Goal: Book appointment/travel/reservation

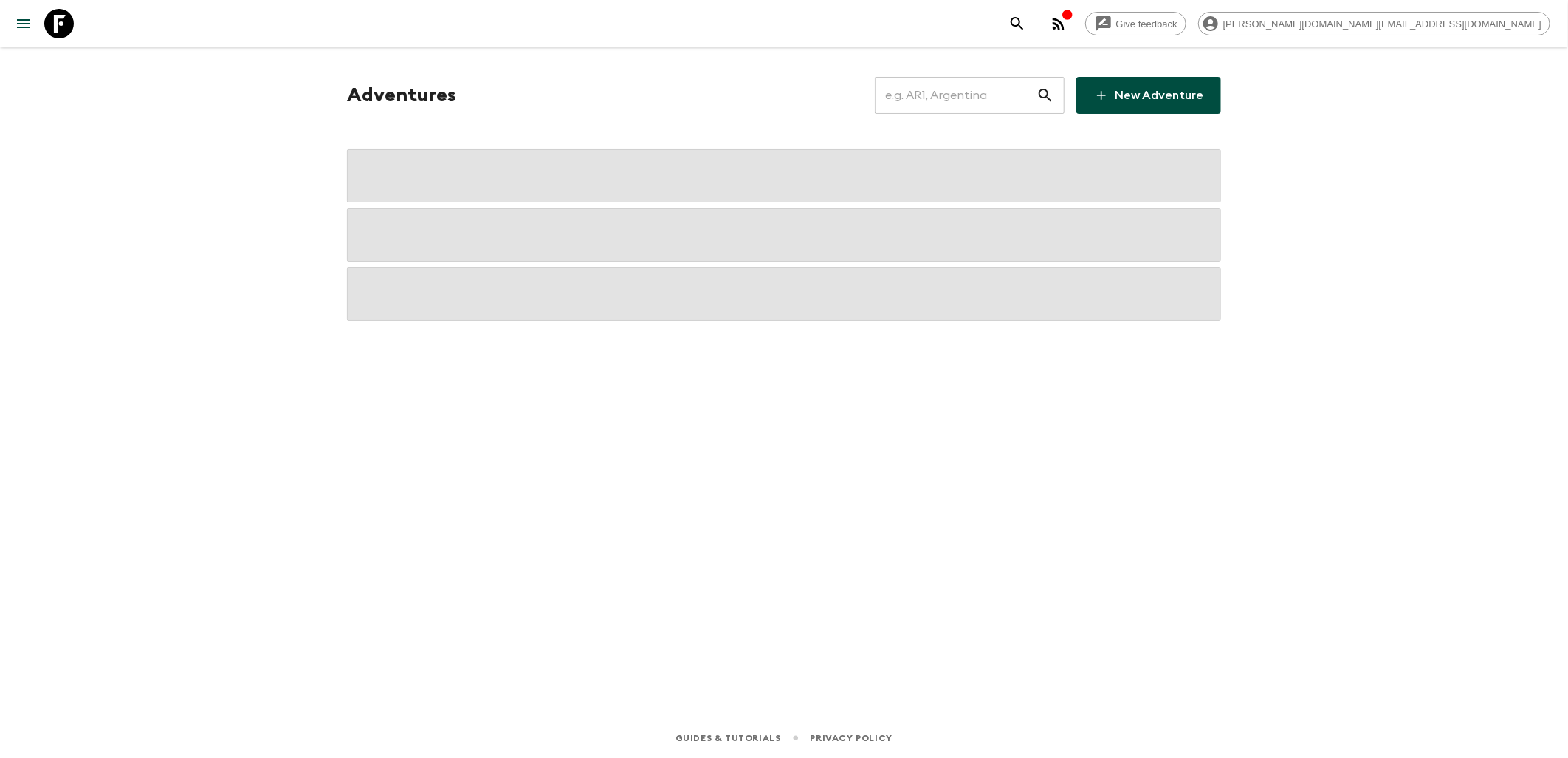
click at [933, 91] on input "text" at bounding box center [955, 94] width 161 height 41
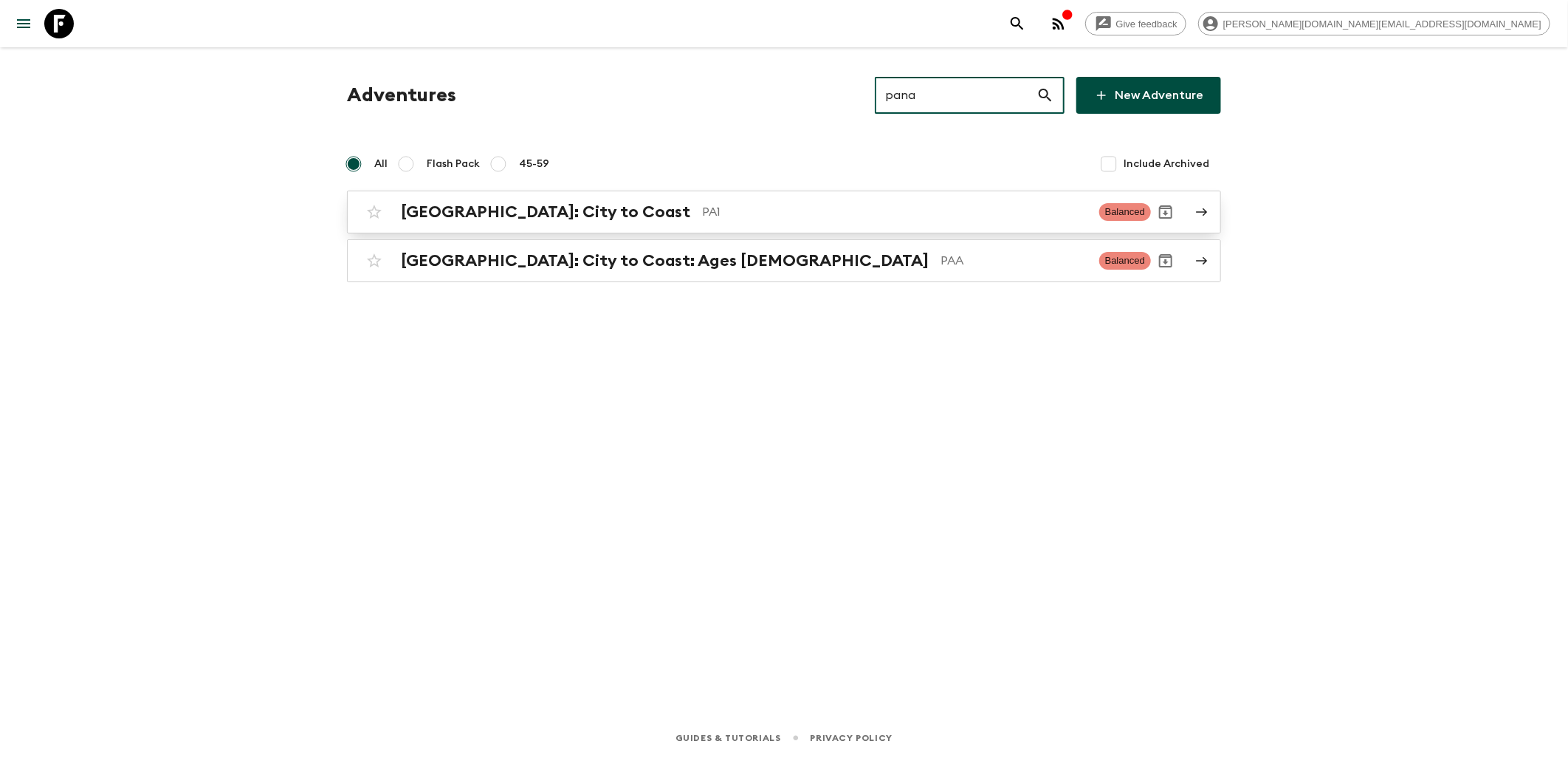
type input "pana"
click at [702, 207] on p "PA1" at bounding box center [894, 212] width 385 height 18
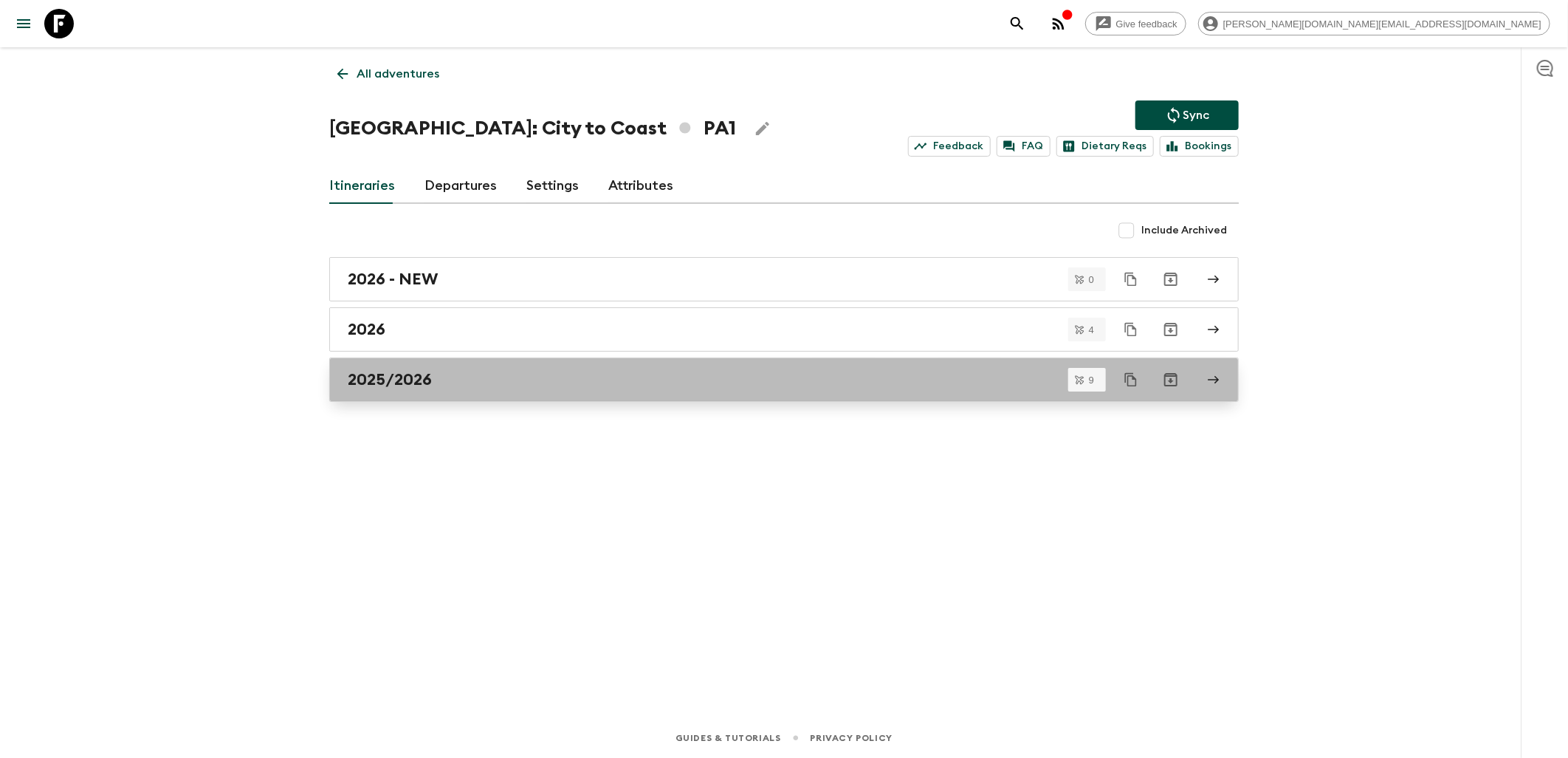
click at [419, 370] on h2 "2025/2026" at bounding box center [390, 379] width 84 height 19
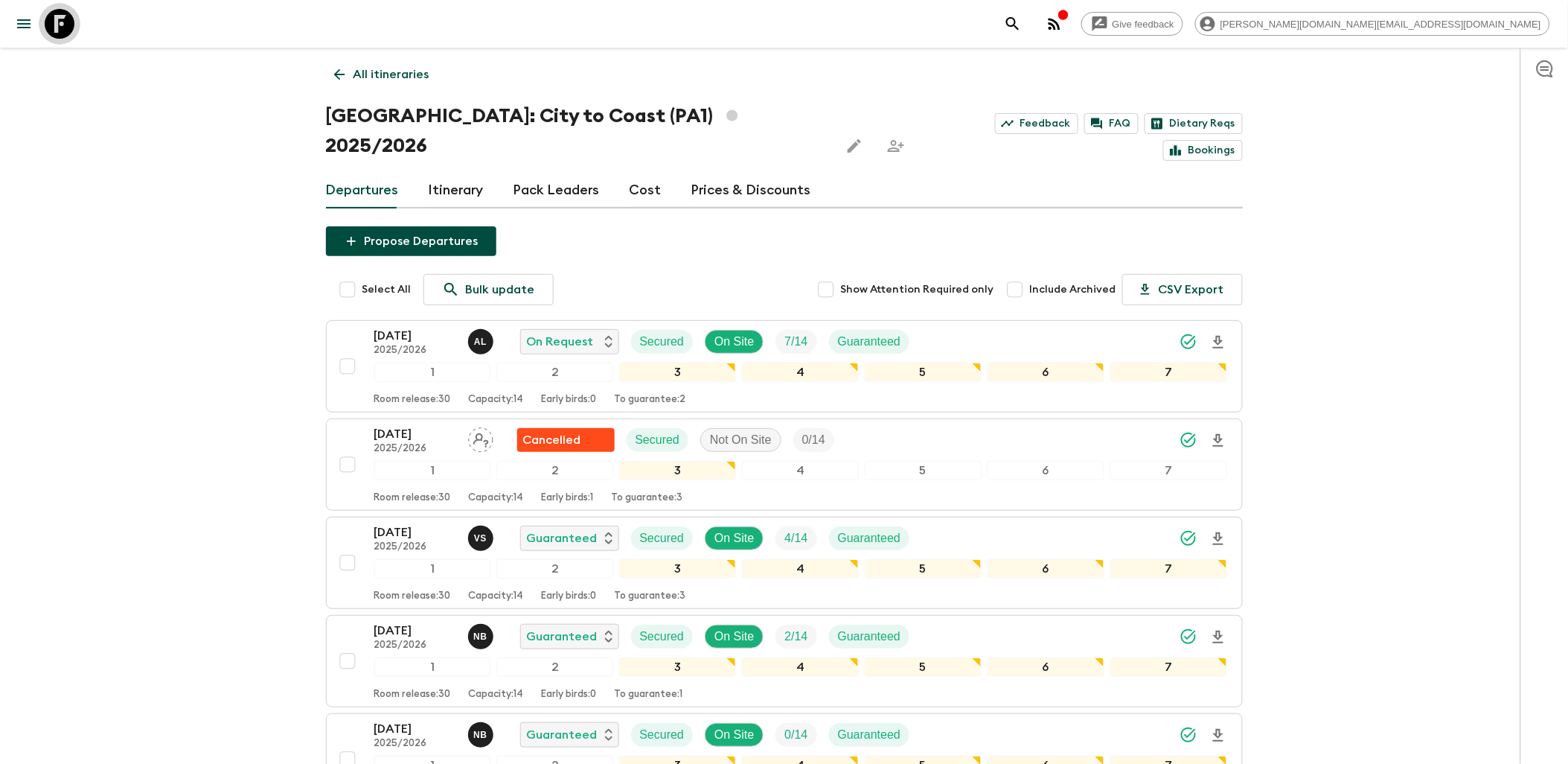
click at [58, 22] on icon at bounding box center [59, 24] width 30 height 30
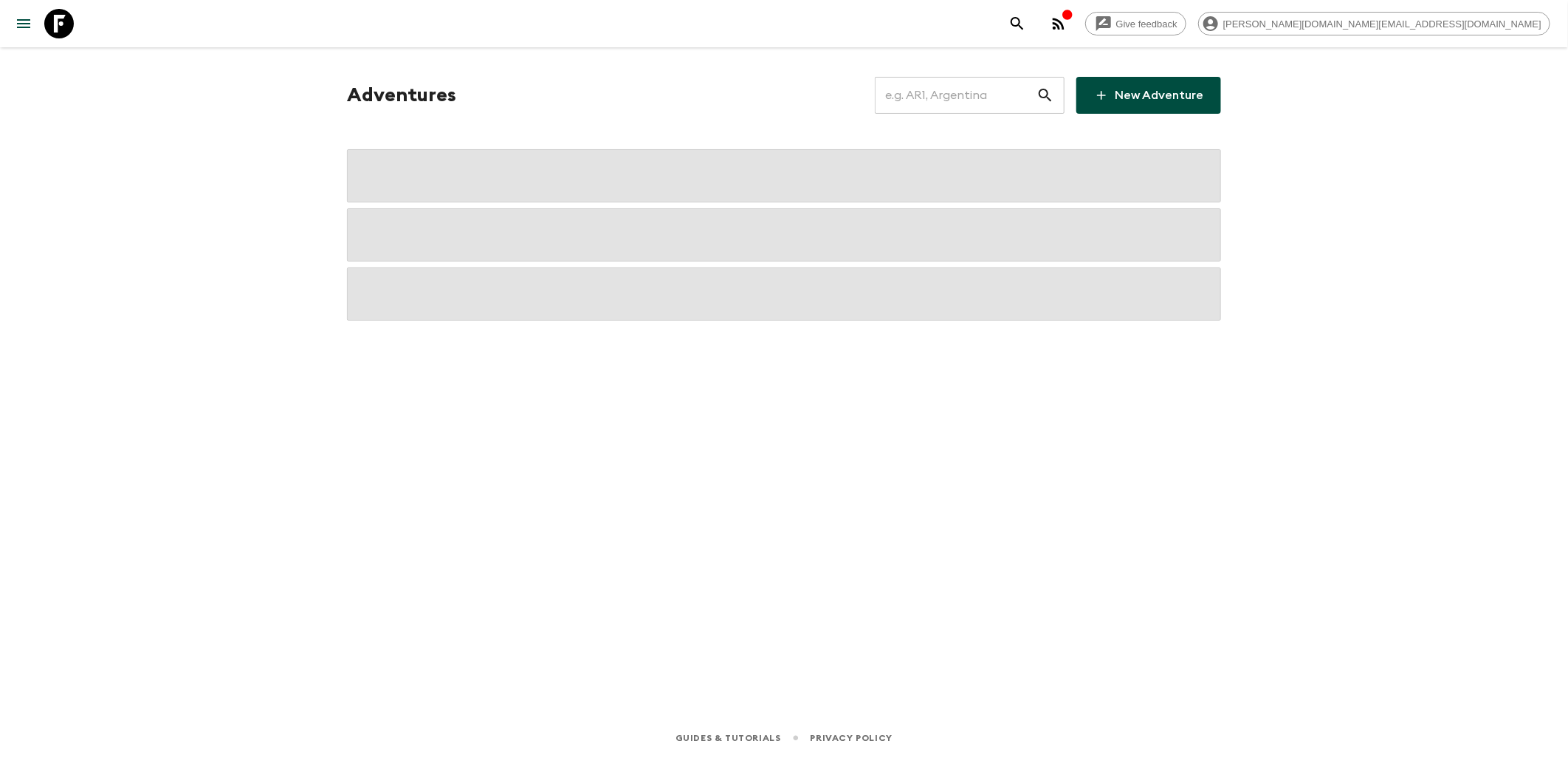
click at [955, 97] on input "text" at bounding box center [955, 94] width 161 height 41
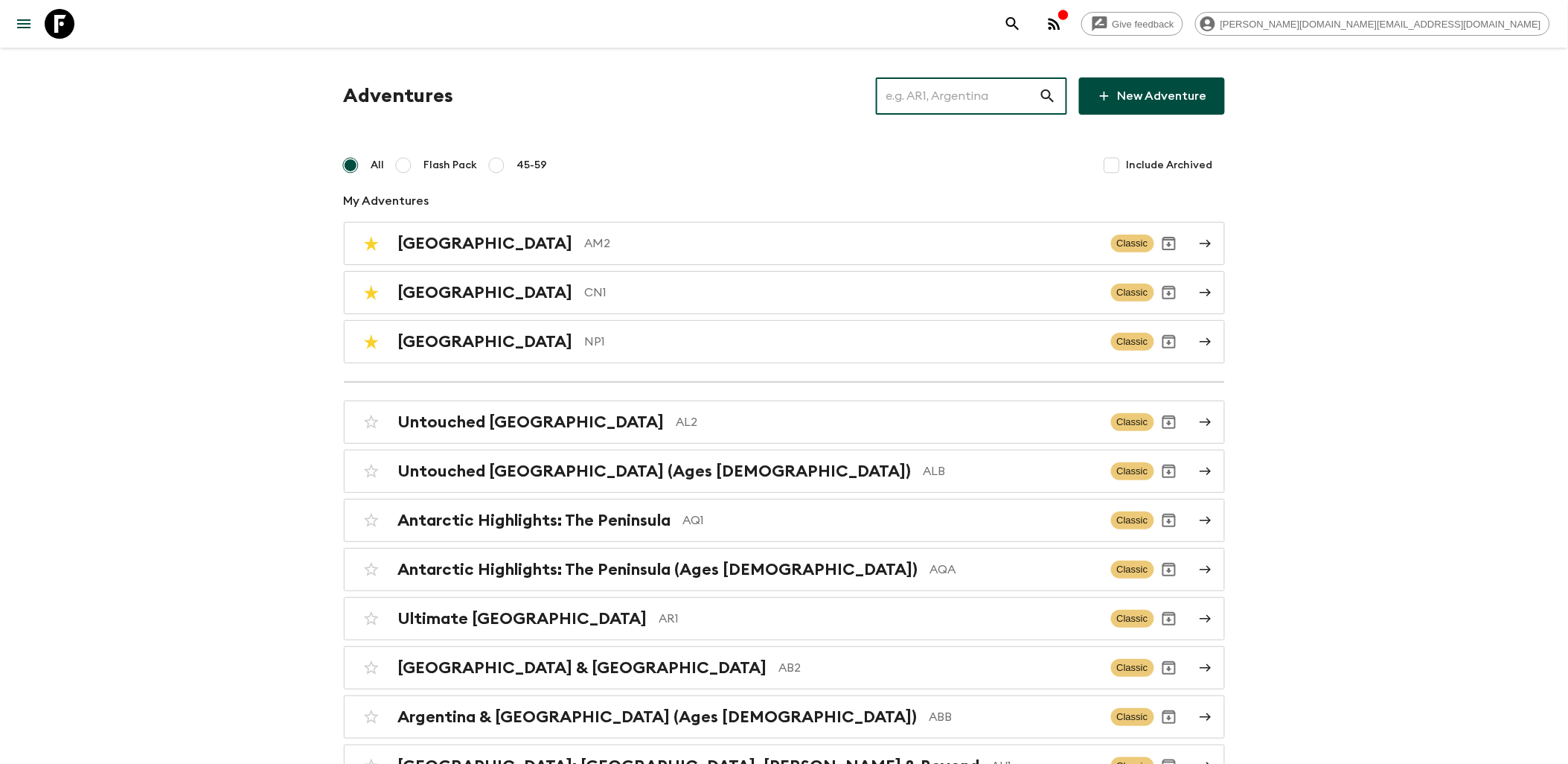
click at [963, 98] on input "text" at bounding box center [958, 95] width 163 height 41
type input "p"
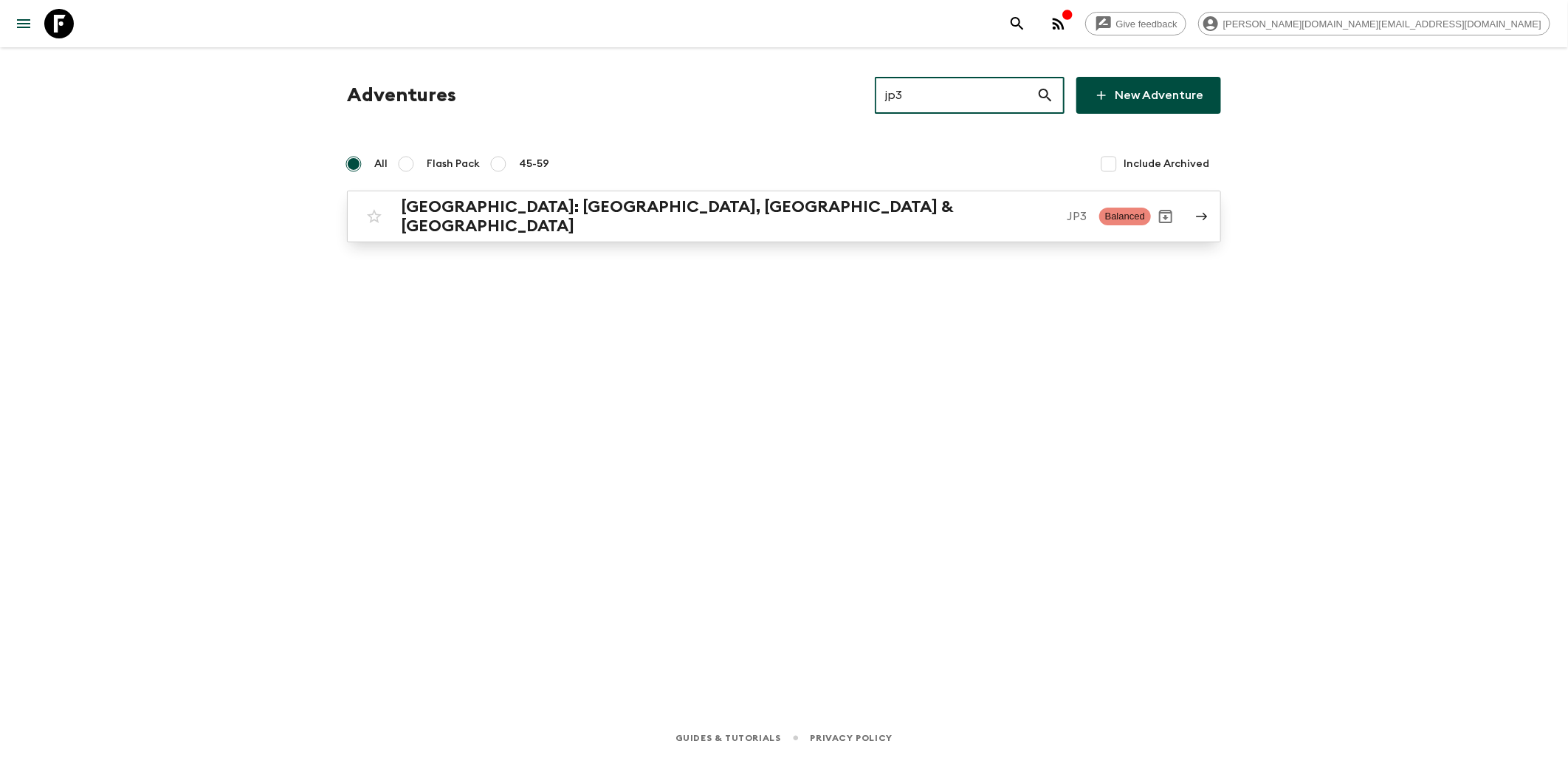
type input "jp3"
click at [613, 202] on h2 "[GEOGRAPHIC_DATA]: [GEOGRAPHIC_DATA], [GEOGRAPHIC_DATA] & [GEOGRAPHIC_DATA]" at bounding box center [728, 216] width 654 height 39
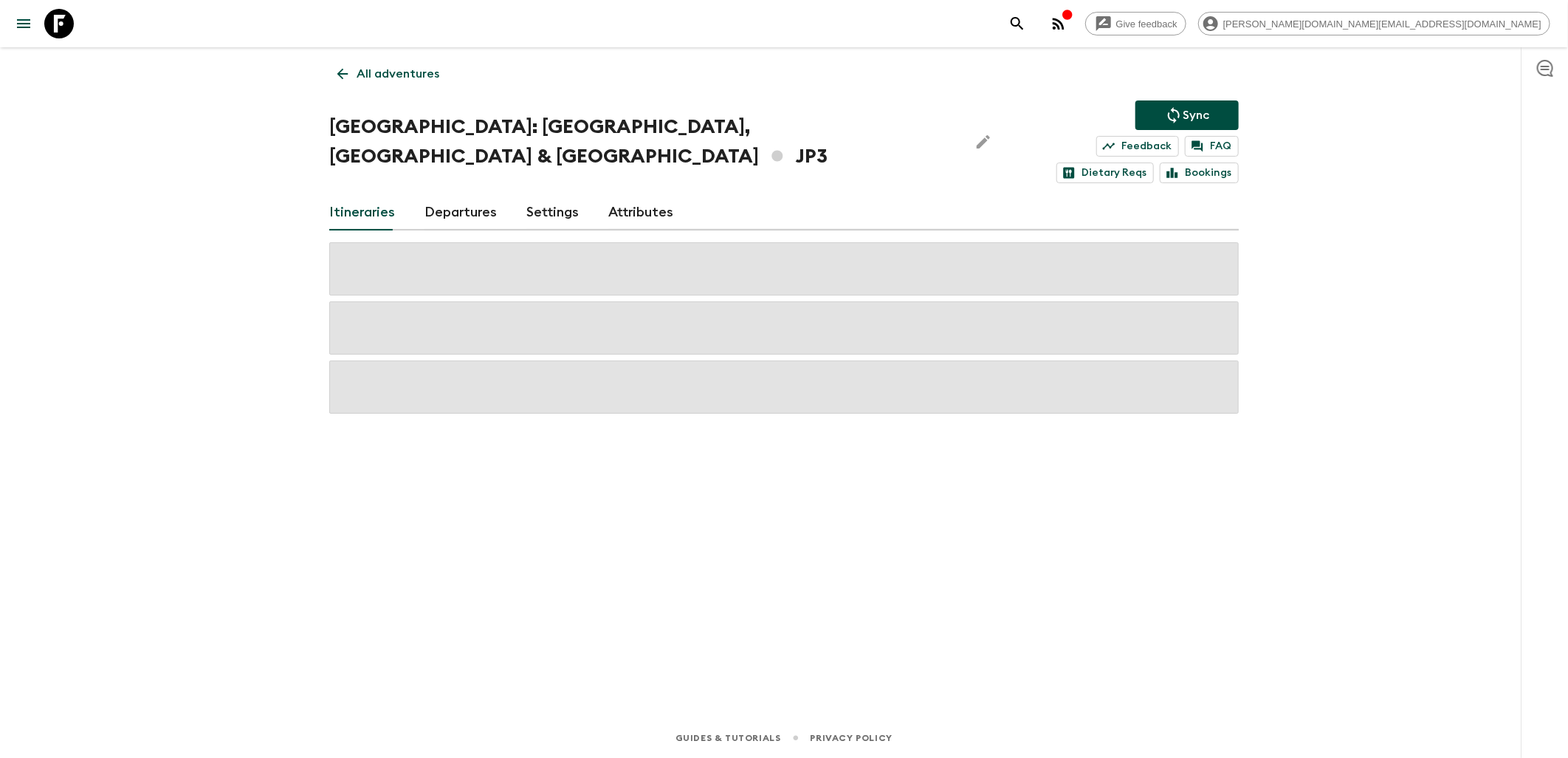
click at [445, 197] on link "Departures" at bounding box center [461, 212] width 73 height 36
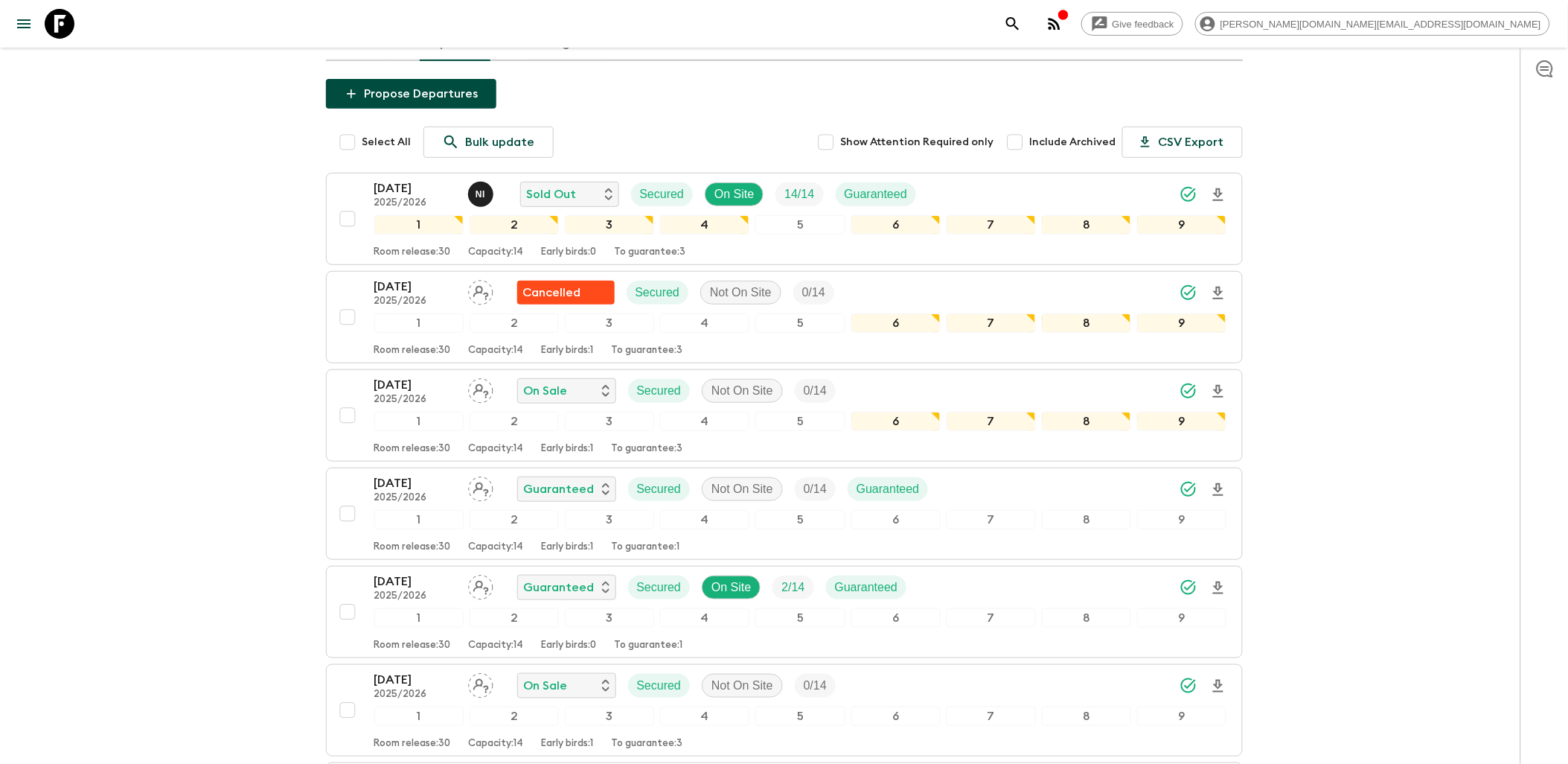
scroll to position [165, 0]
